Goal: Find specific page/section: Find specific page/section

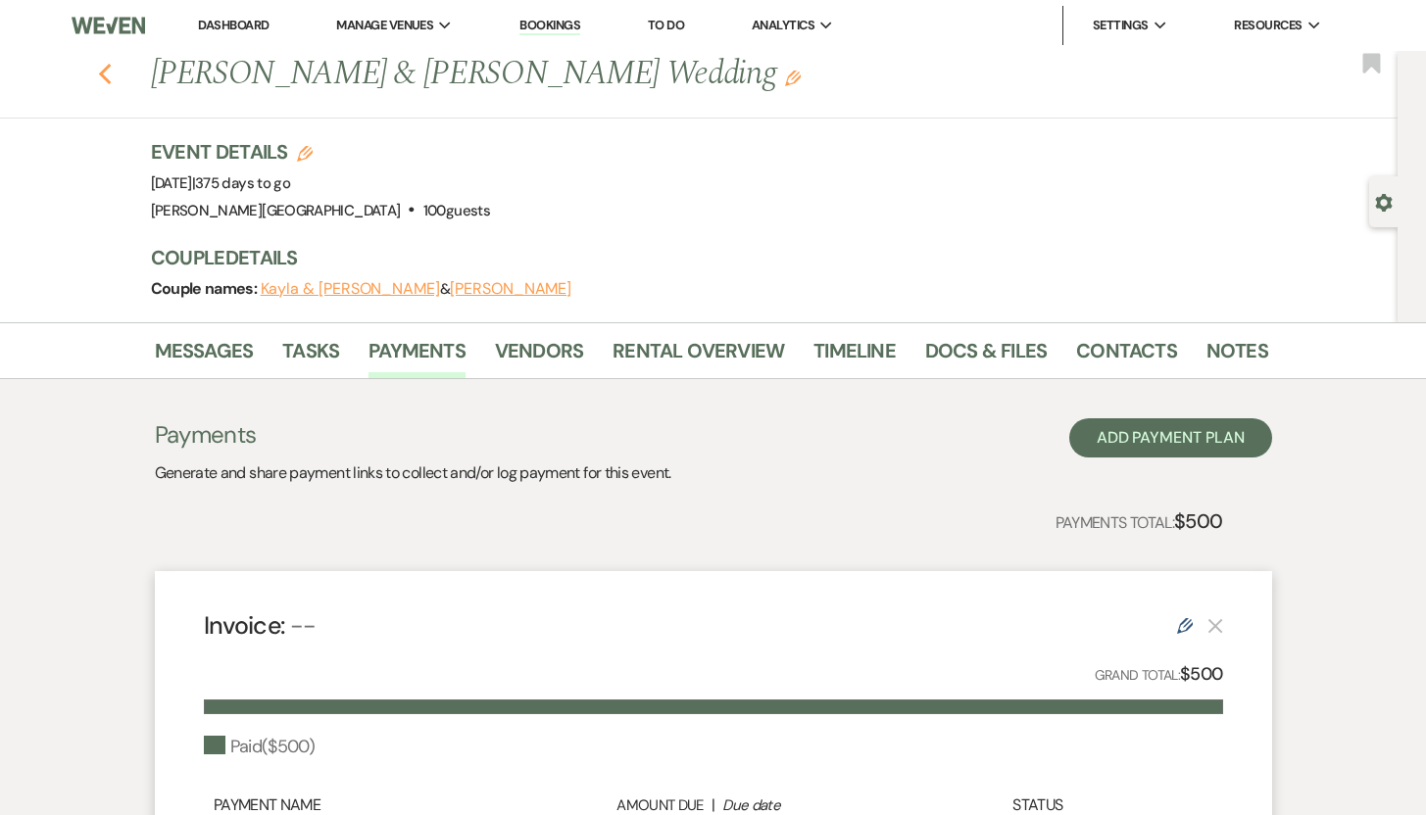
click at [110, 74] on use "button" at bounding box center [104, 75] width 13 height 22
select select "8"
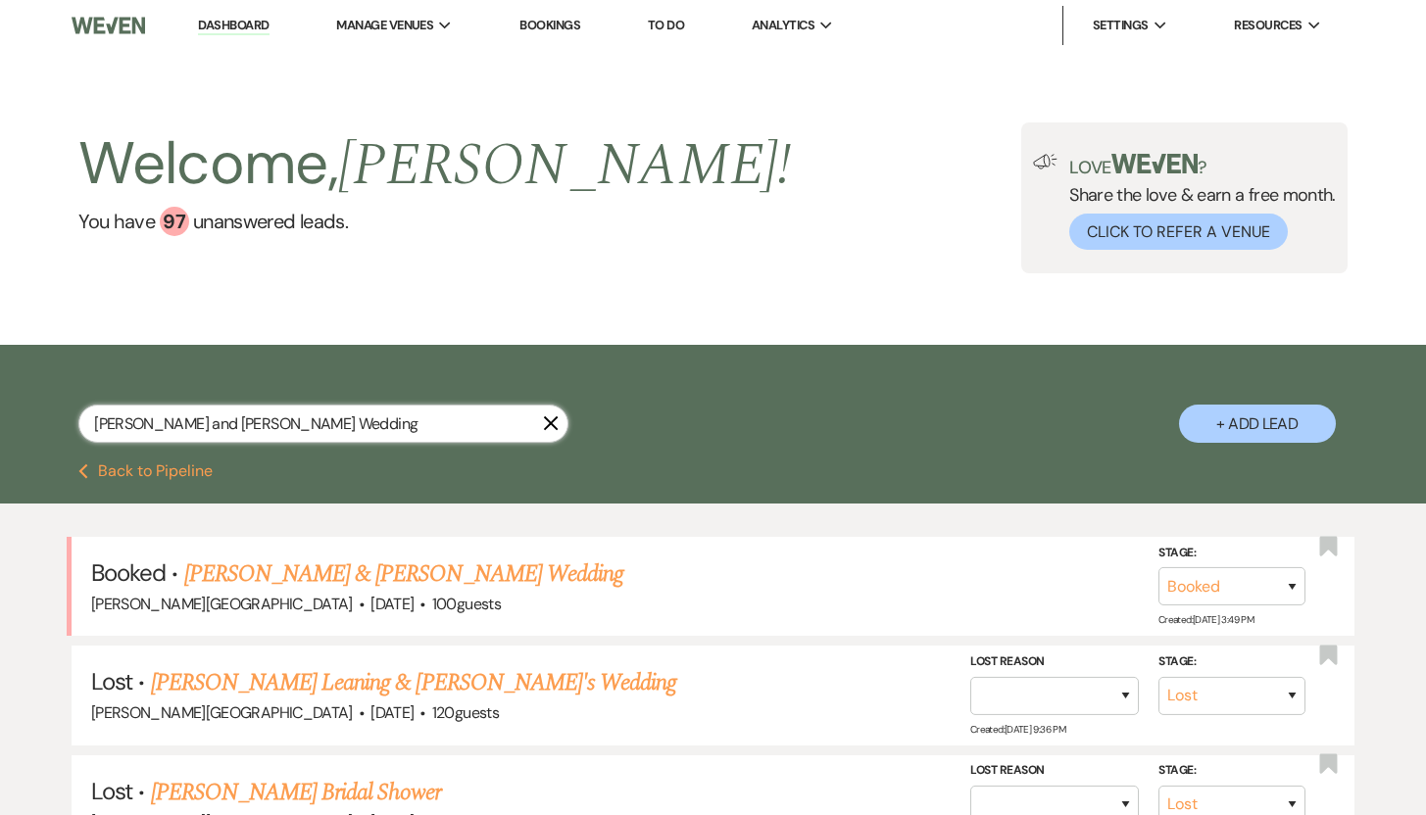
click at [397, 426] on input "[PERSON_NAME] and [PERSON_NAME] Wedding" at bounding box center [323, 424] width 490 height 38
drag, startPoint x: 397, startPoint y: 426, endPoint x: 63, endPoint y: 403, distance: 334.9
click at [63, 403] on div "[PERSON_NAME] and [PERSON_NAME] Wedding X + Add Lead" at bounding box center [713, 407] width 1411 height 105
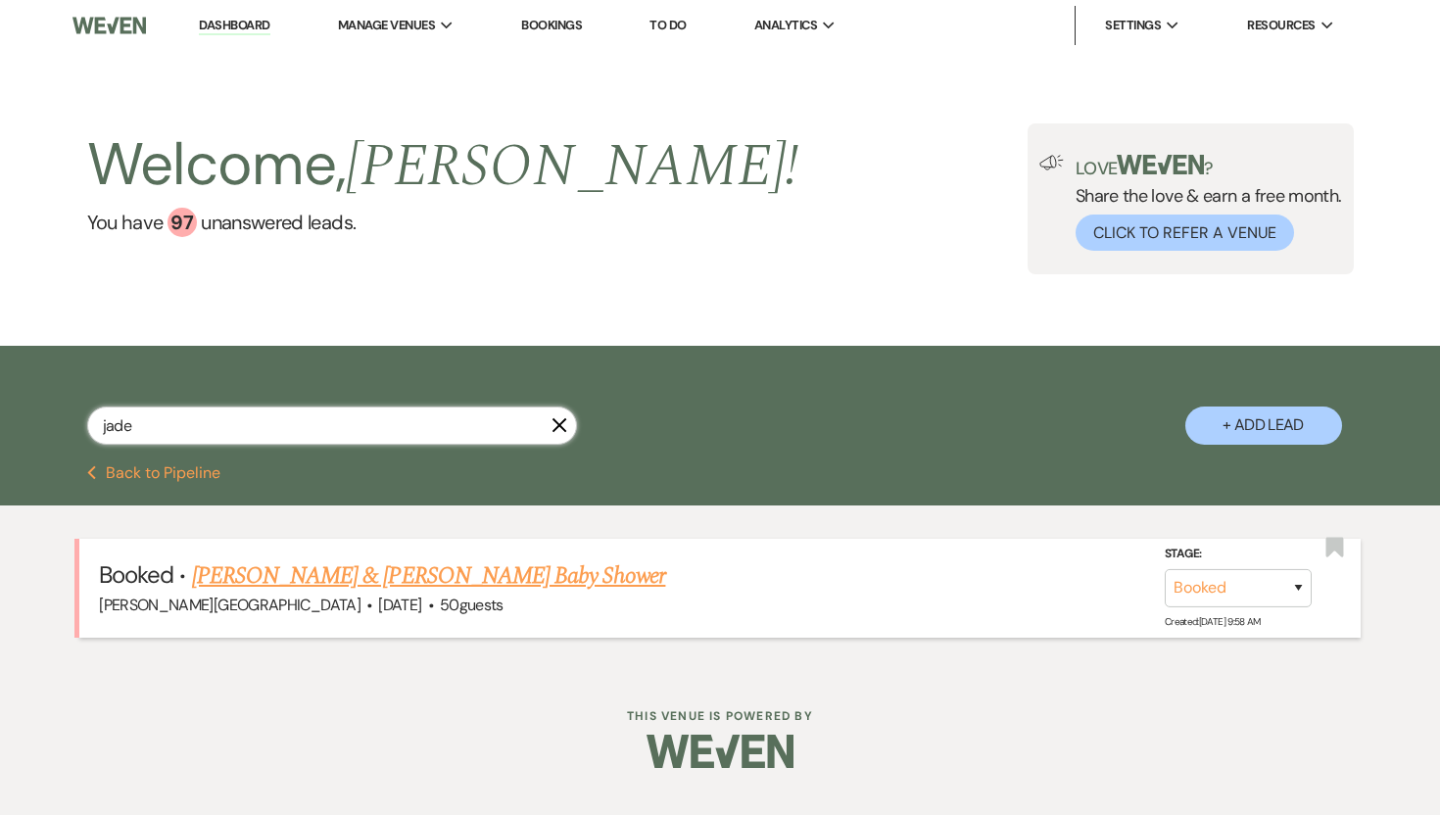
type input "jade"
click at [220, 573] on link "[PERSON_NAME] & [PERSON_NAME] Baby Shower" at bounding box center [429, 575] width 474 height 35
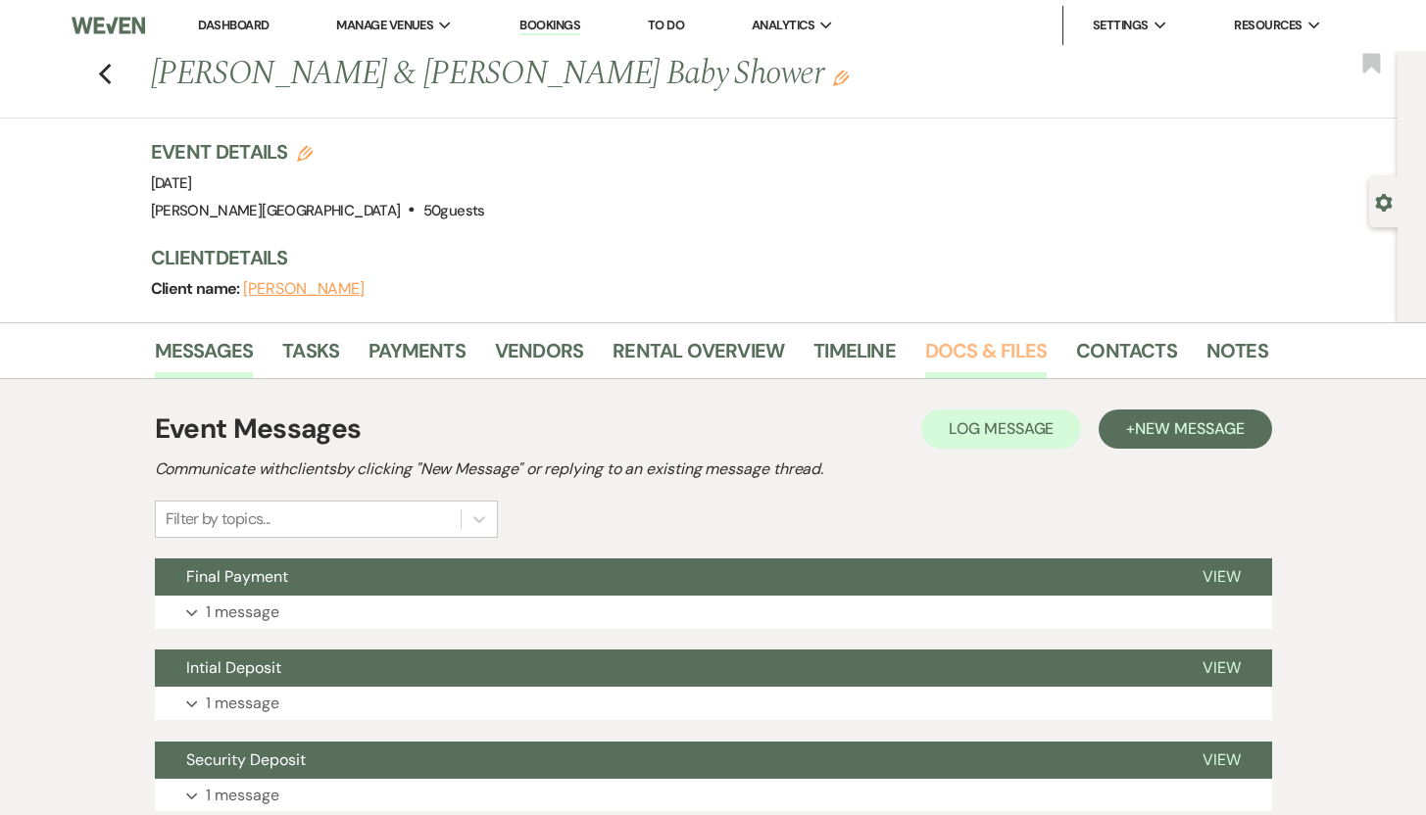
click at [978, 347] on link "Docs & Files" at bounding box center [985, 356] width 121 height 43
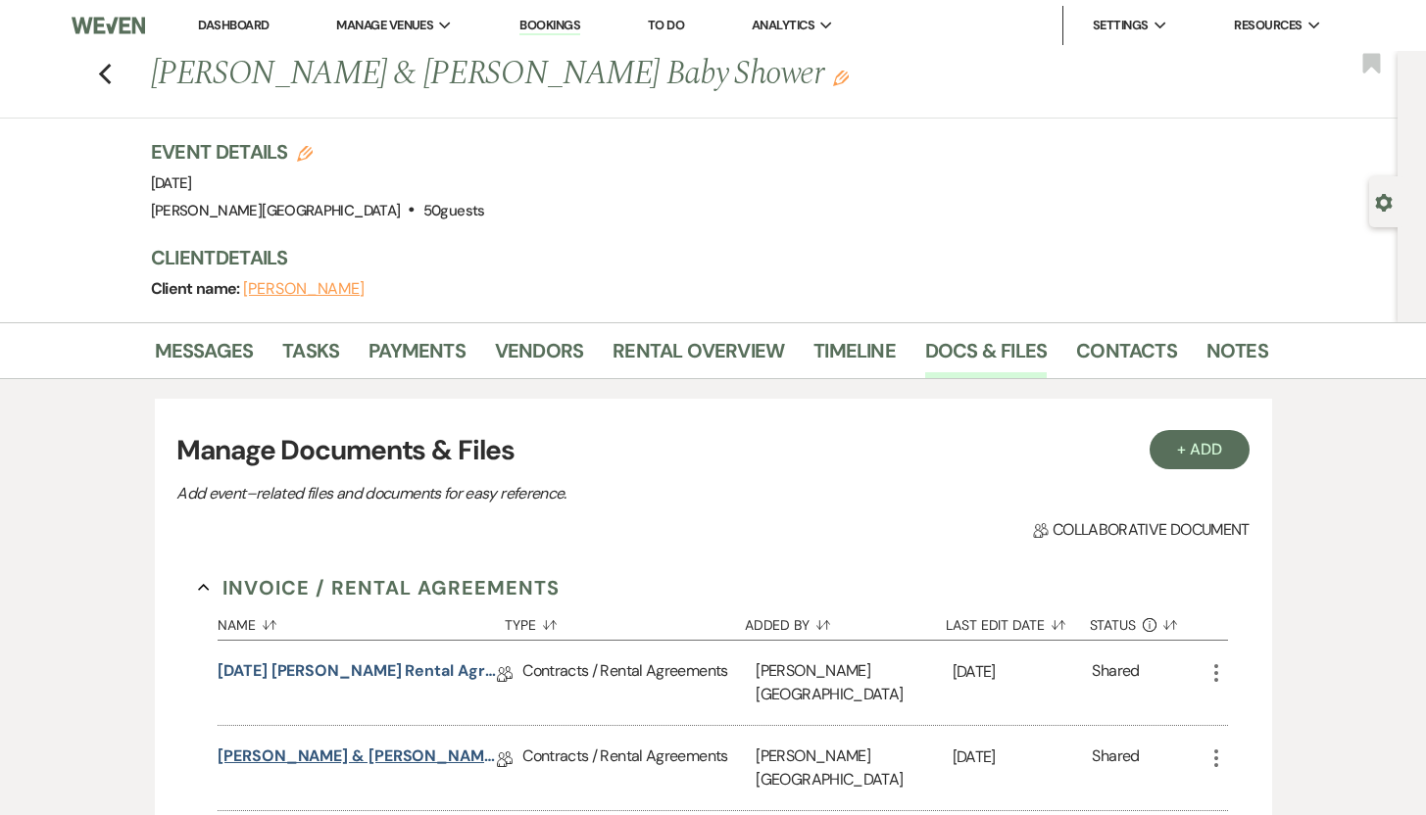
click at [334, 745] on link "[PERSON_NAME] & [PERSON_NAME] Birthday Event Rental Agreement" at bounding box center [356, 760] width 279 height 30
